Goal: Information Seeking & Learning: Learn about a topic

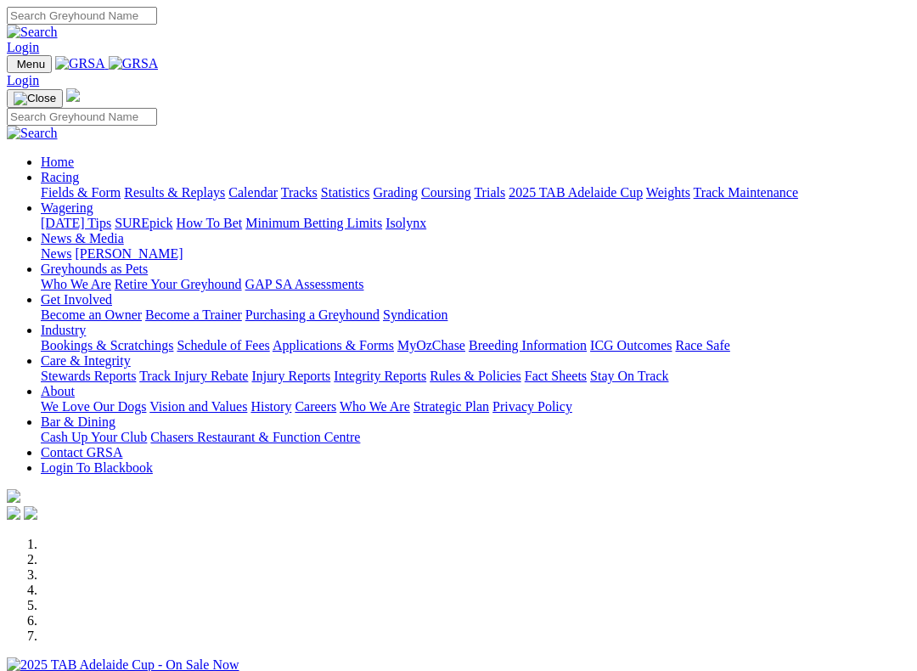
scroll to position [497, 0]
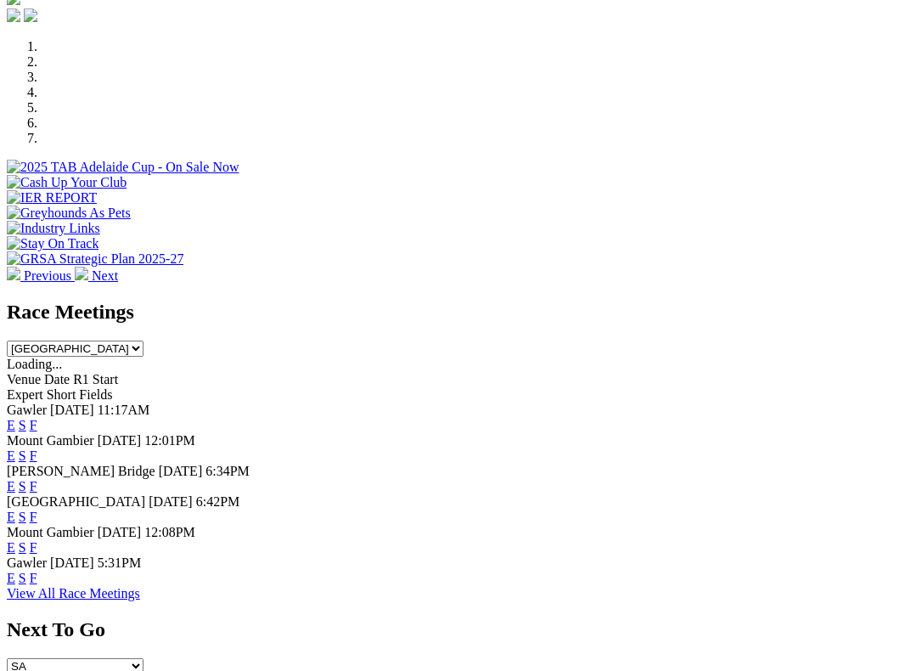
click at [37, 509] on link "F" at bounding box center [34, 516] width 8 height 14
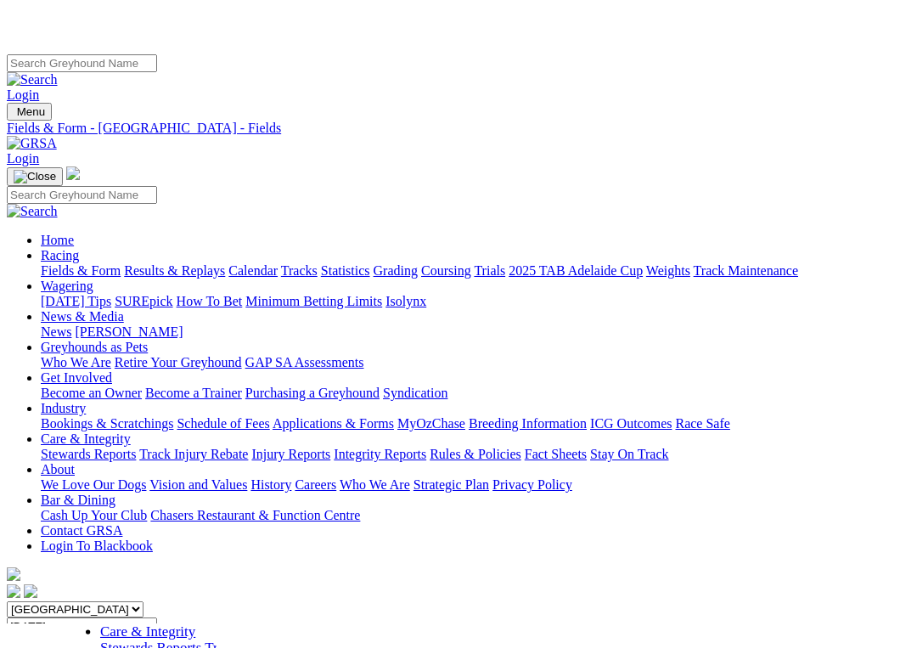
scroll to position [329, 0]
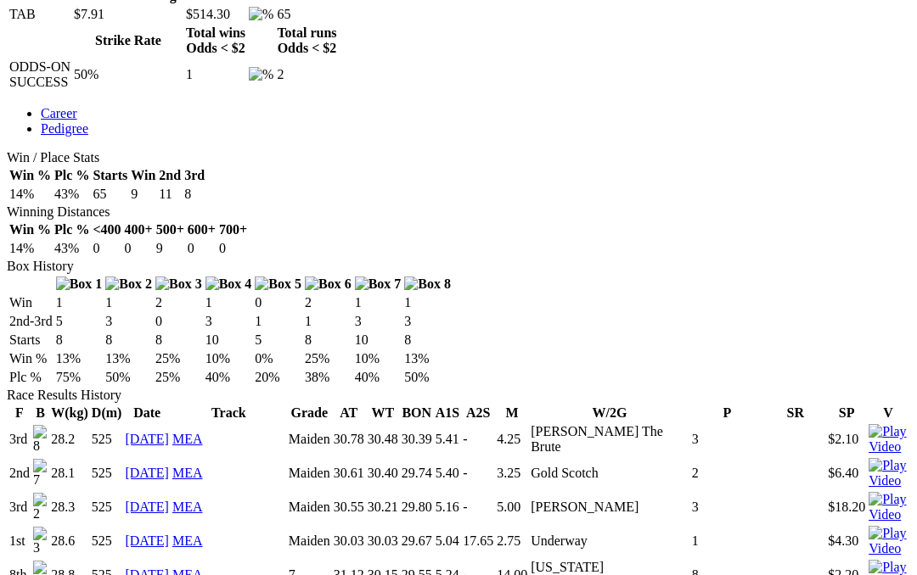
scroll to position [851, 0]
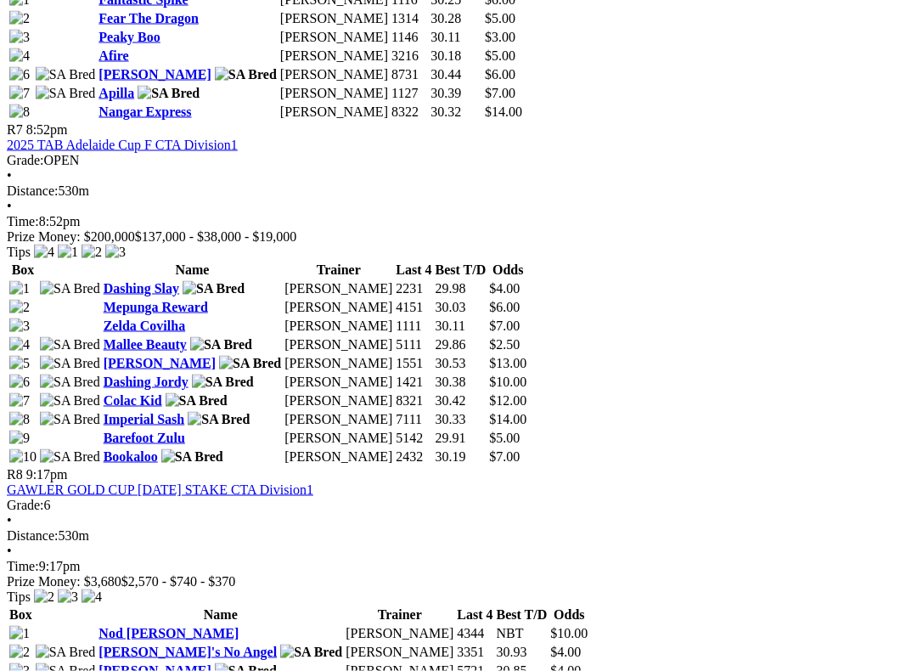
scroll to position [2642, 8]
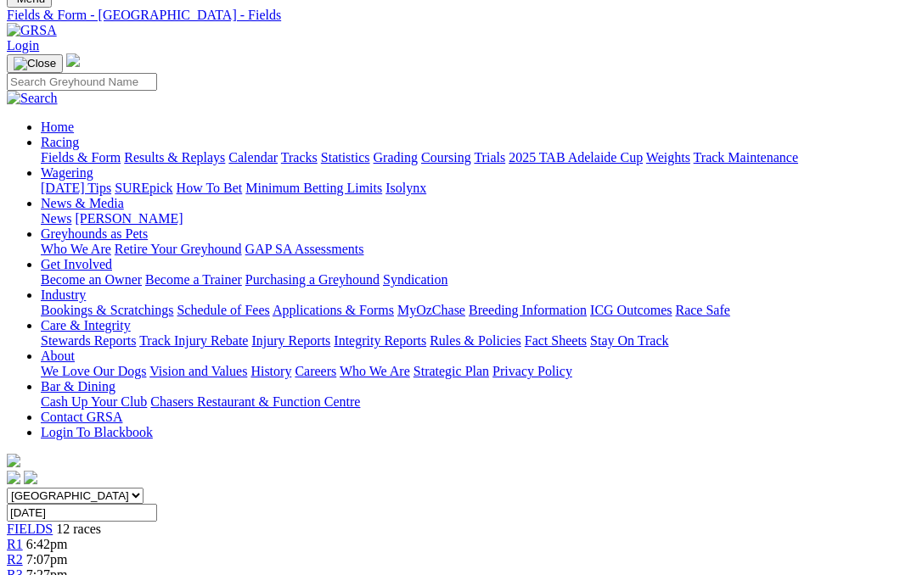
scroll to position [0, 8]
